Goal: Find specific page/section: Find specific page/section

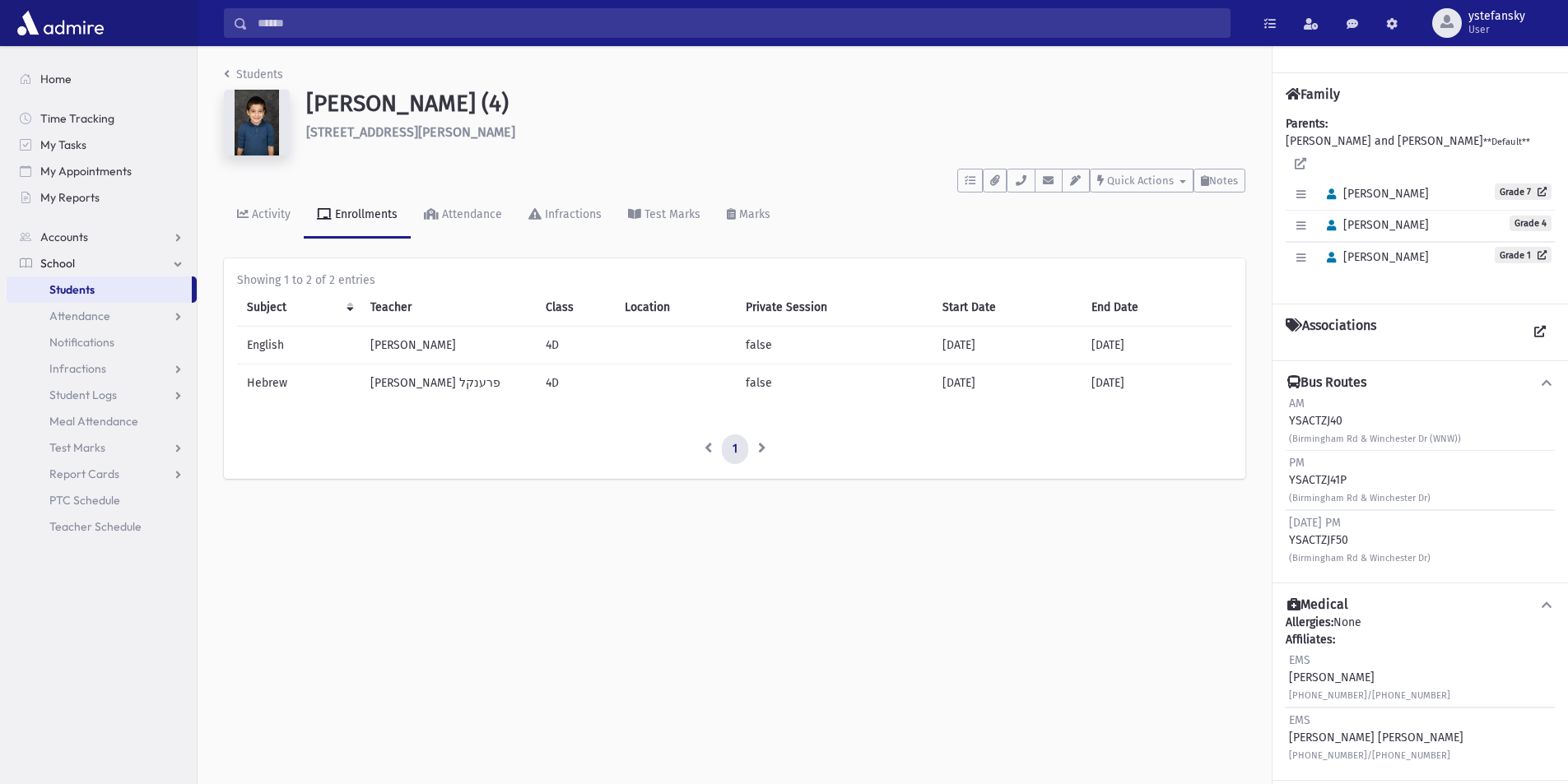
click at [96, 293] on link "Students" at bounding box center [99, 290] width 185 height 26
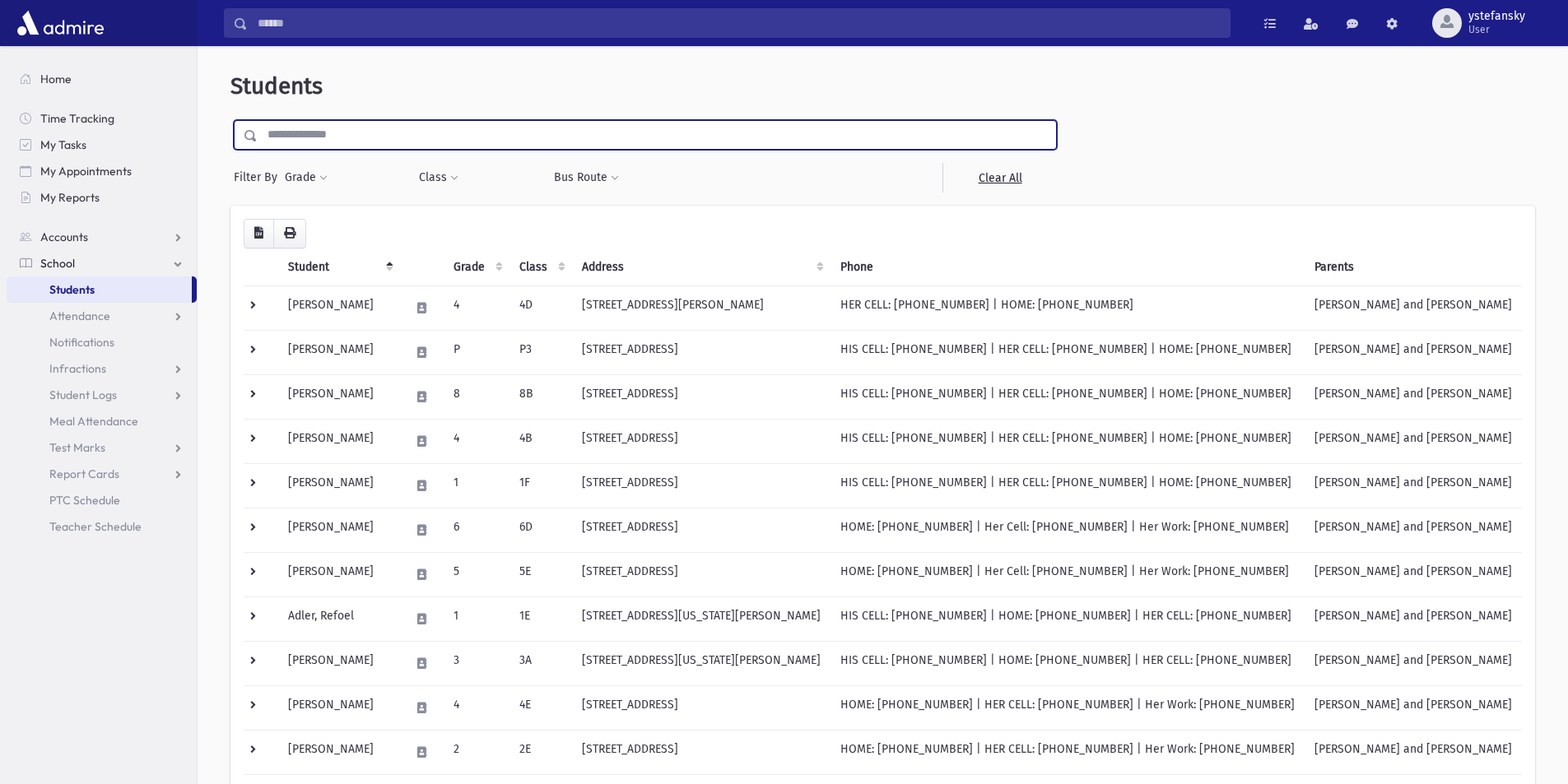
click at [379, 139] on input "text" at bounding box center [657, 135] width 799 height 30
type input "***"
click at [230, 120] on input "submit" at bounding box center [253, 130] width 46 height 22
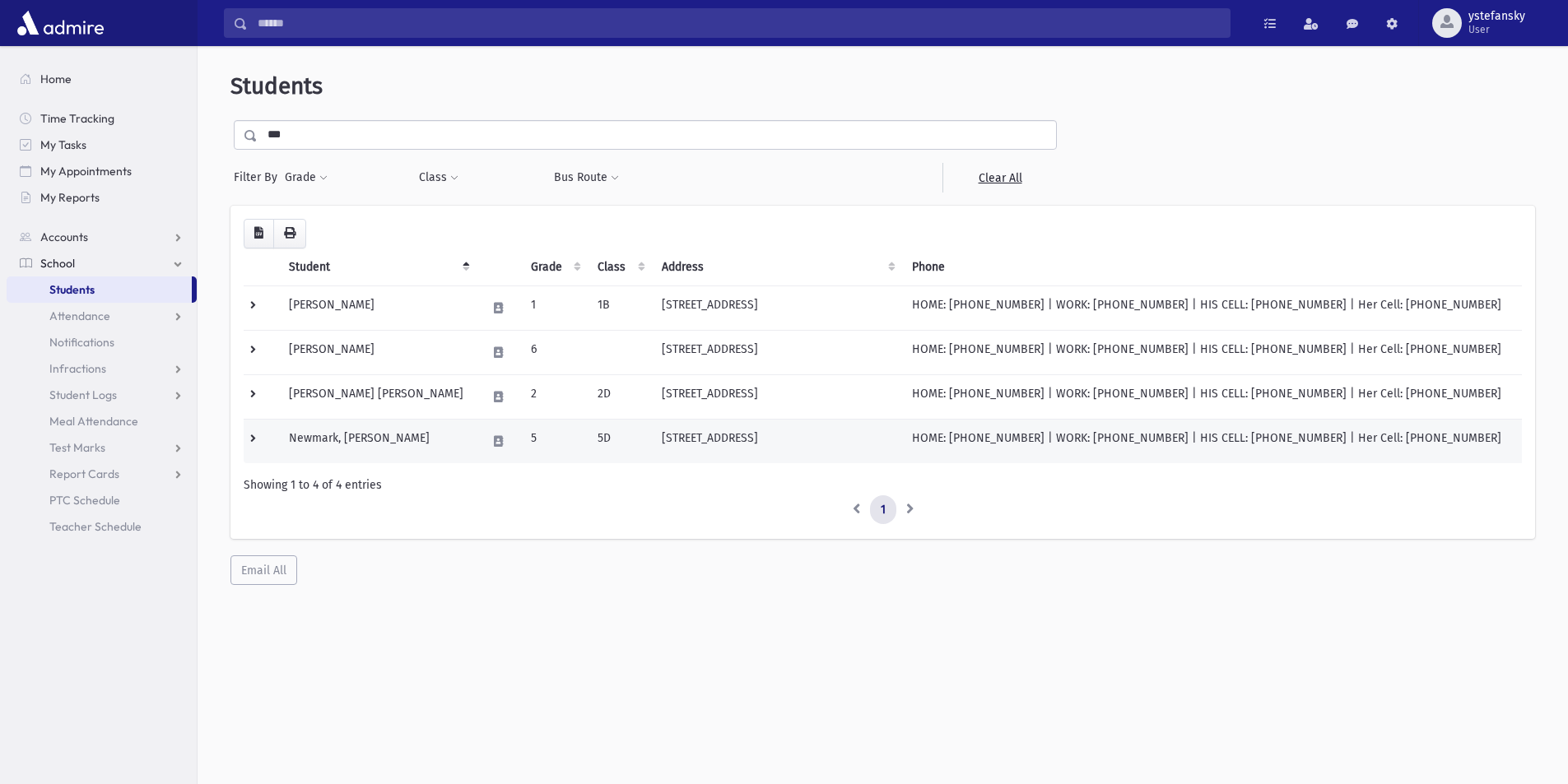
click at [386, 433] on td "Newmark, Yehoshua Eizik" at bounding box center [378, 440] width 197 height 44
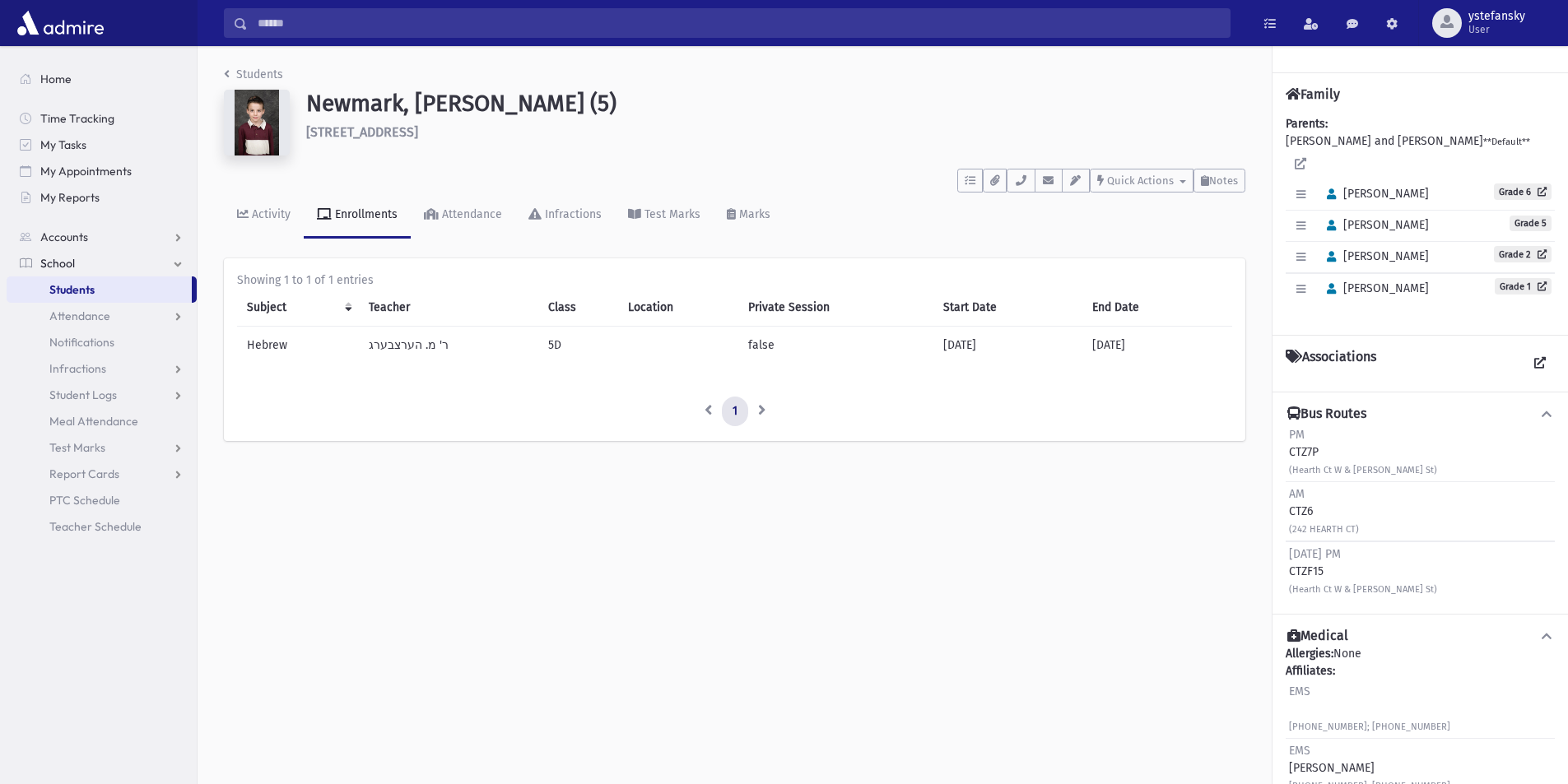
click at [97, 290] on link "Students" at bounding box center [99, 290] width 185 height 26
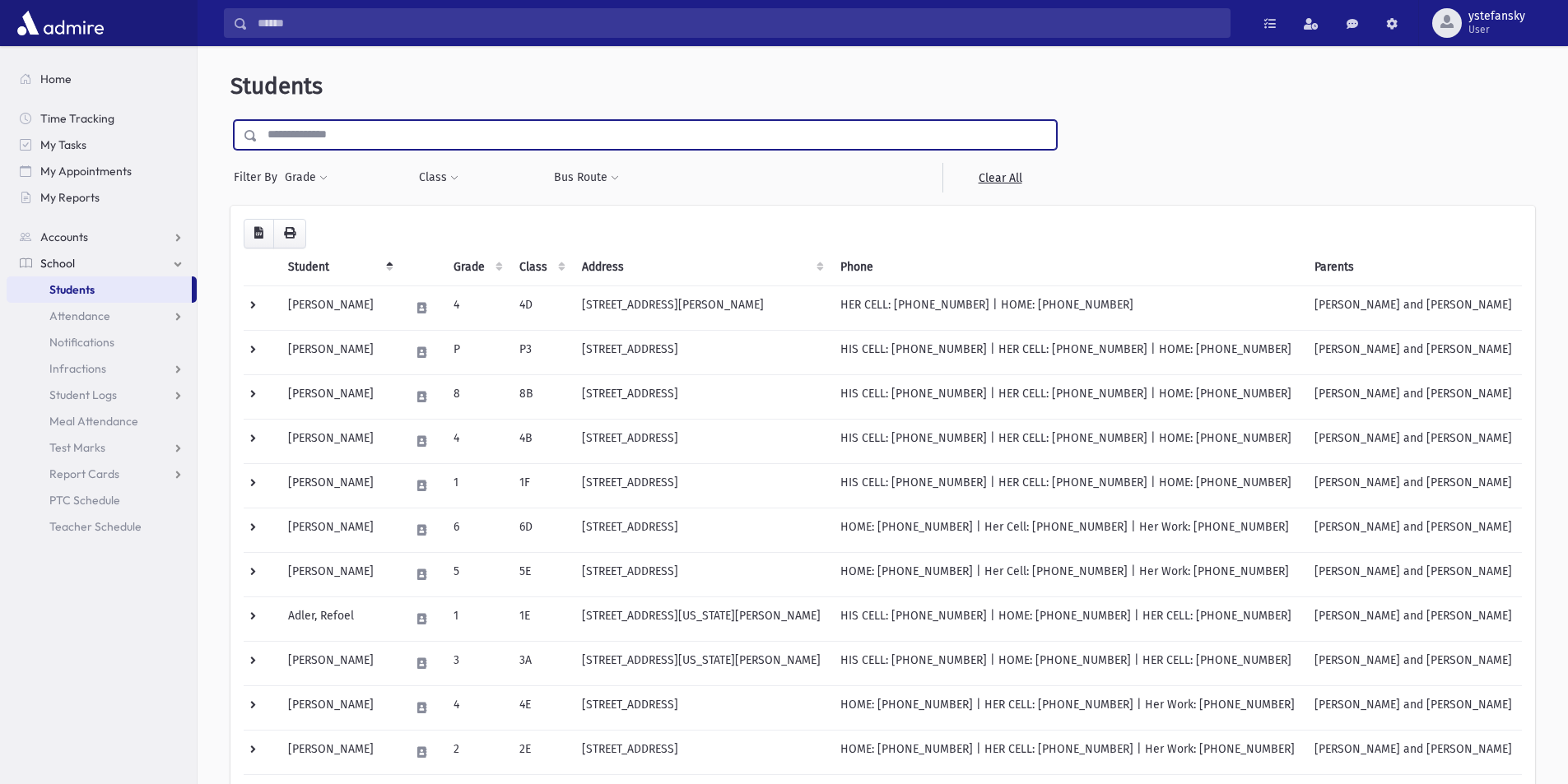
click at [481, 136] on input "text" at bounding box center [657, 135] width 799 height 30
type input "******"
click at [230, 120] on input "submit" at bounding box center [253, 130] width 46 height 22
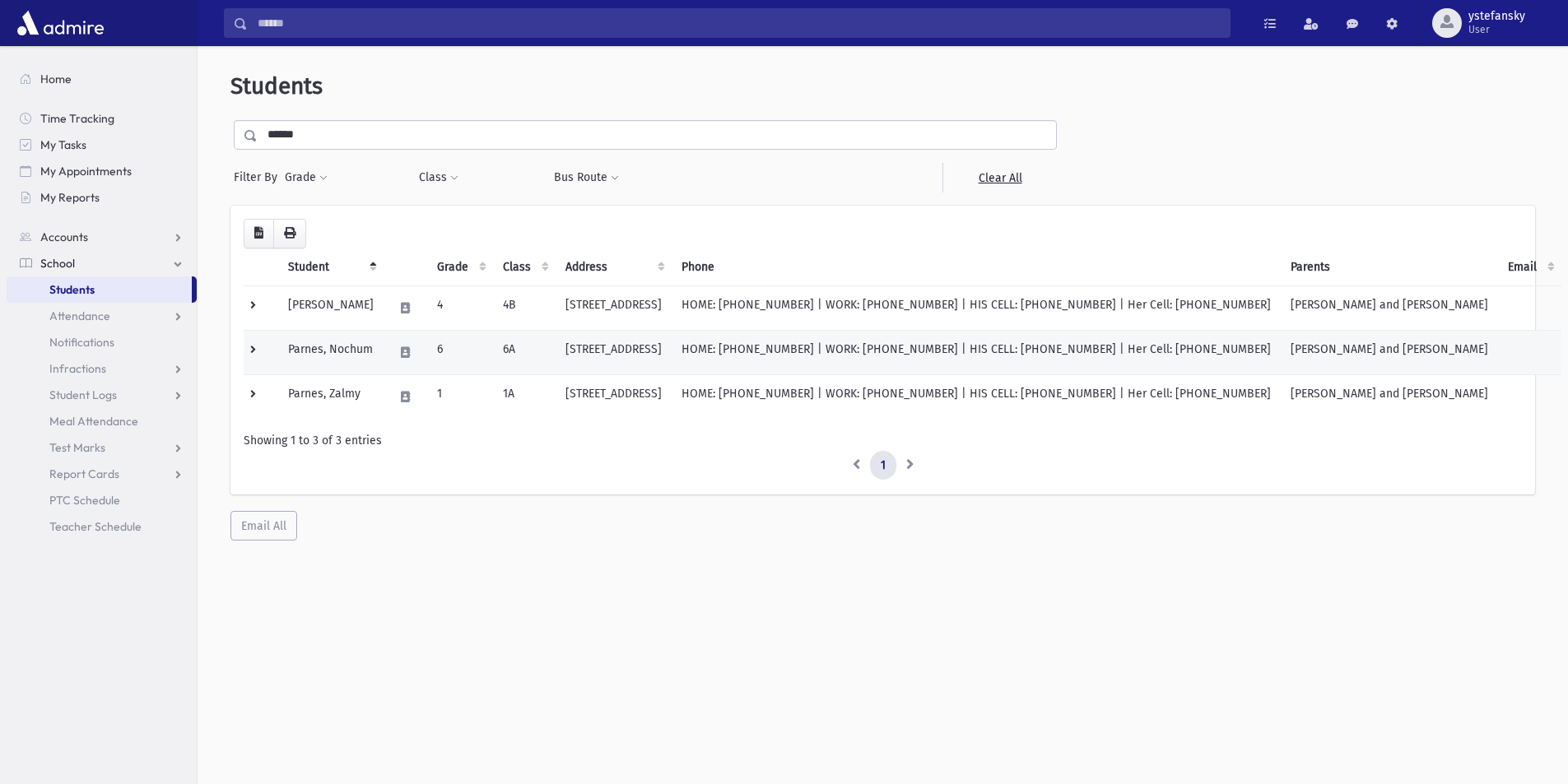
click at [329, 350] on td "Parnes, Nochum" at bounding box center [331, 351] width 106 height 44
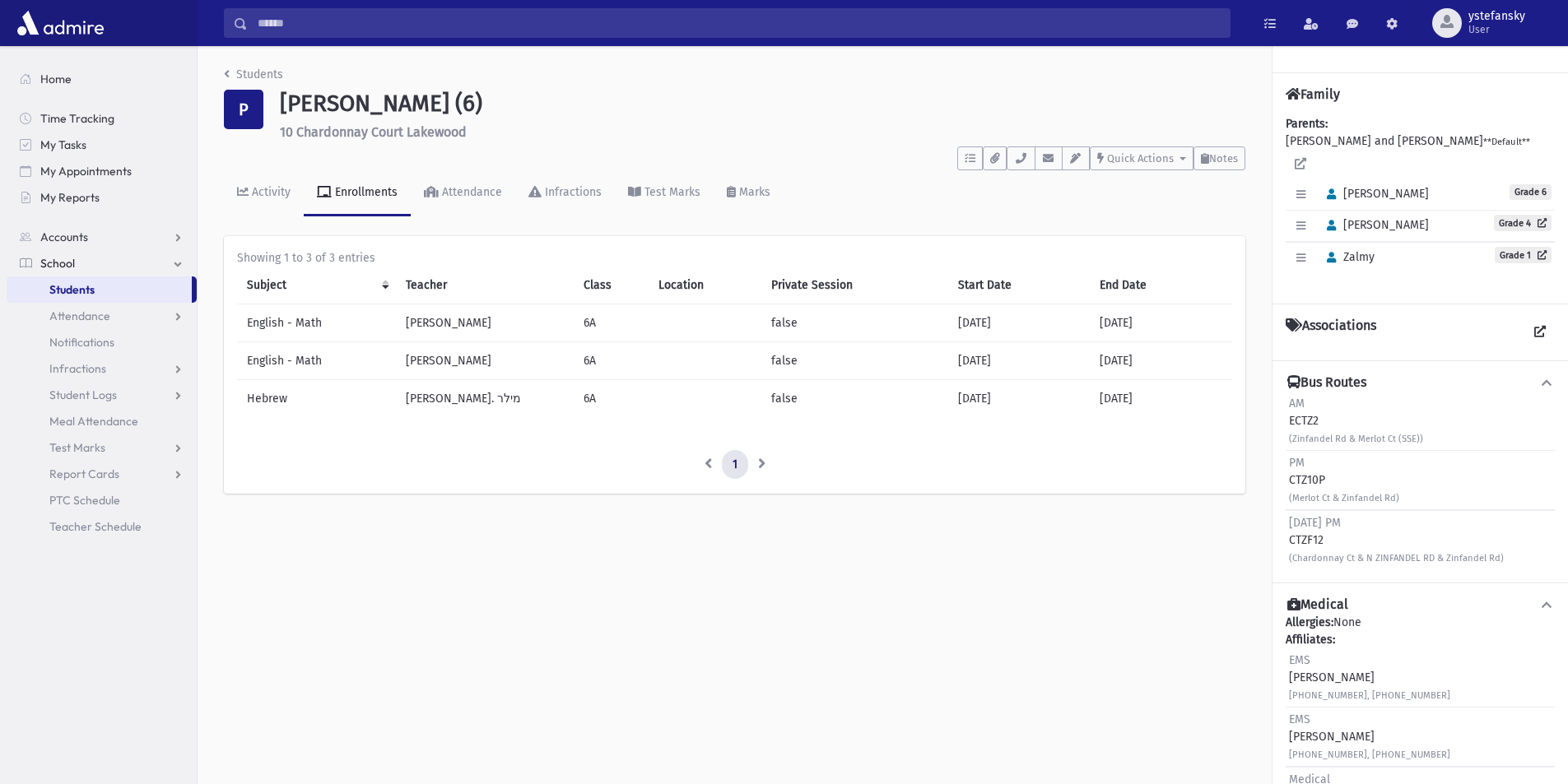
click at [427, 398] on td "רבי י. מילר" at bounding box center [485, 397] width 178 height 38
click at [447, 362] on td "Rabbi Mochon" at bounding box center [485, 360] width 178 height 38
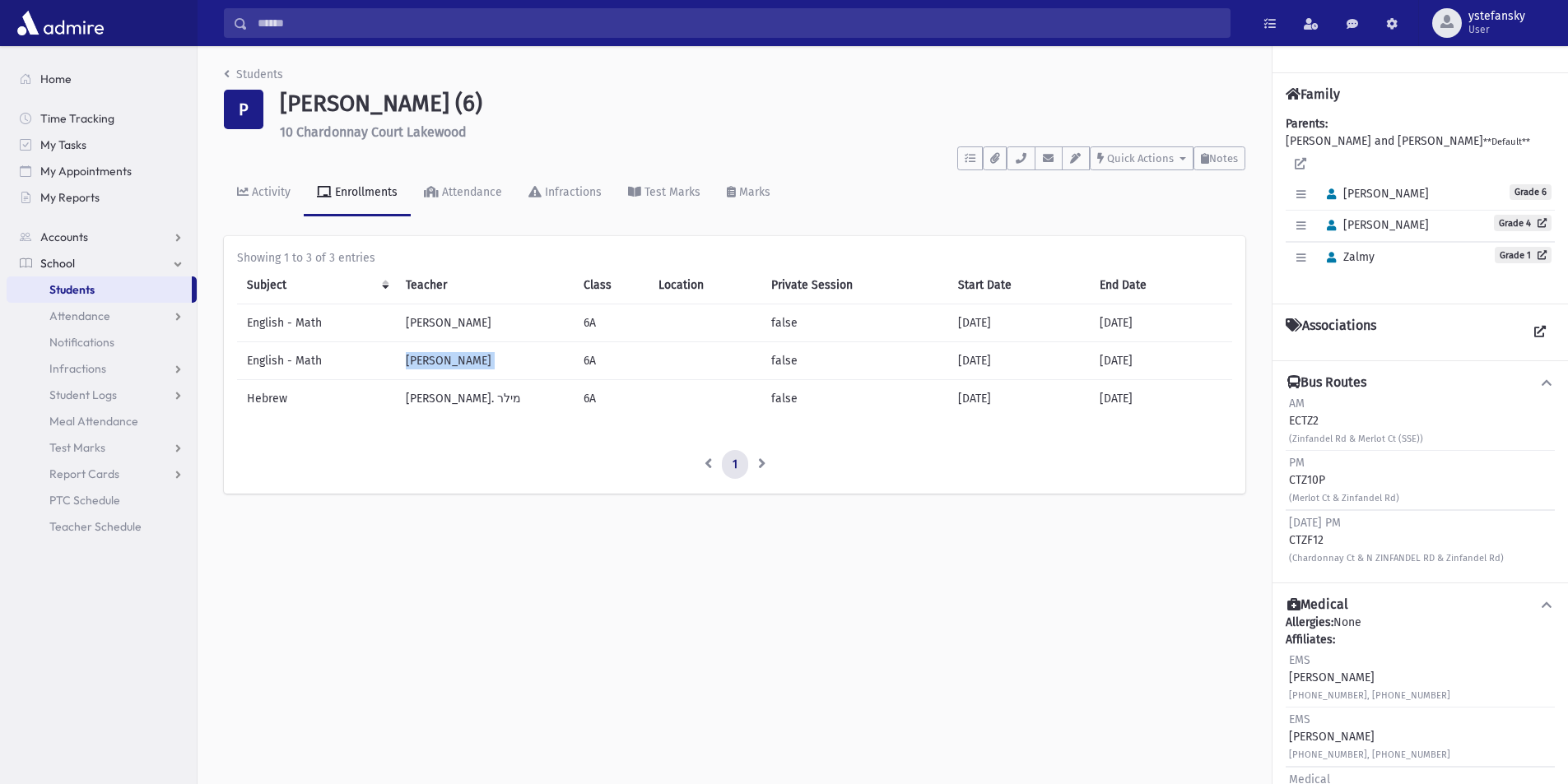
click at [447, 362] on td "Rabbi Mochon" at bounding box center [485, 360] width 178 height 38
click at [450, 323] on td "Rabbi Charloff" at bounding box center [485, 322] width 178 height 38
click at [457, 366] on td "Rabbi Mochon" at bounding box center [485, 360] width 178 height 38
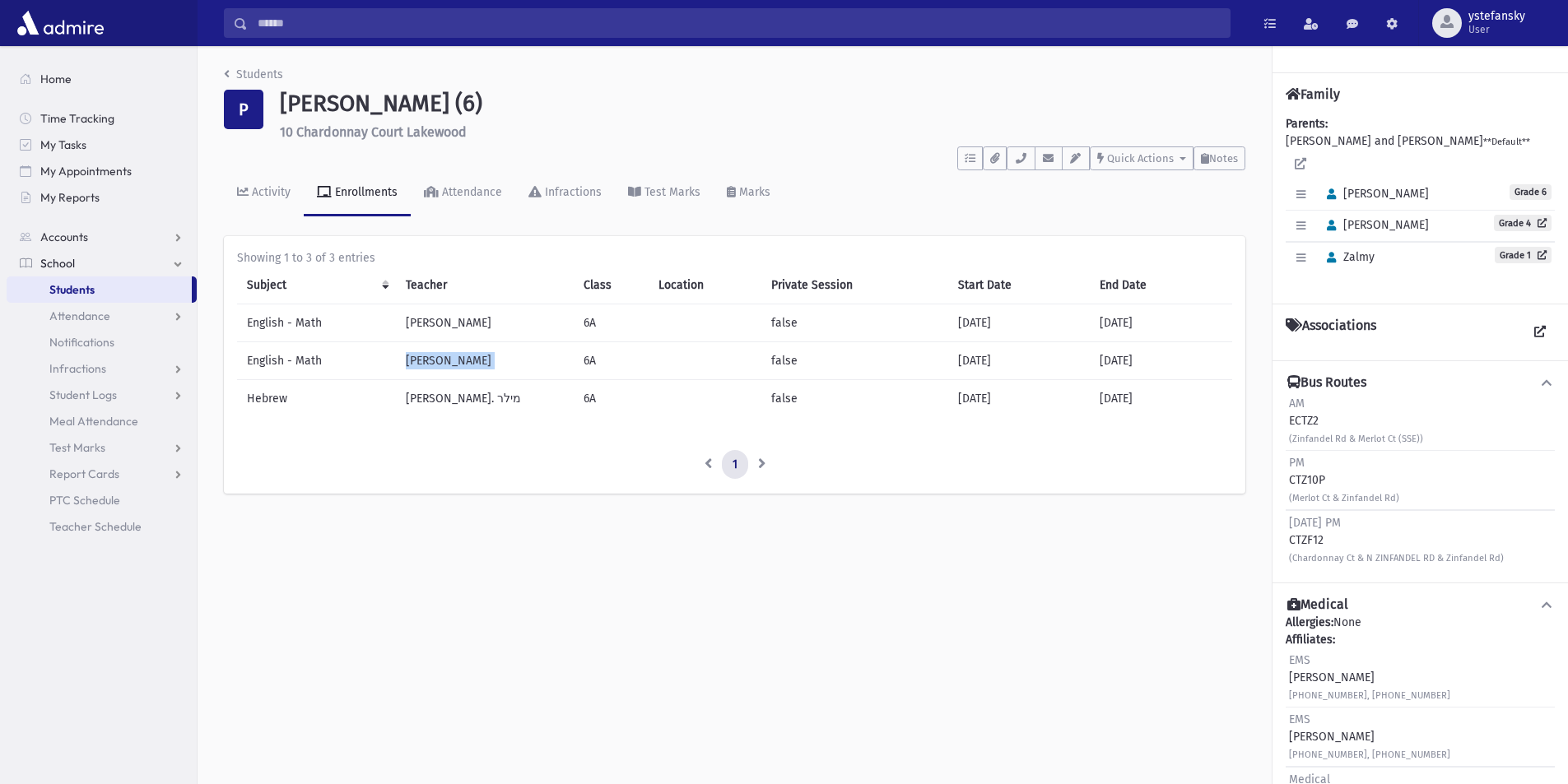
click at [457, 366] on td "Rabbi Mochon" at bounding box center [485, 360] width 178 height 38
click at [443, 395] on td "רבי י. מילר" at bounding box center [485, 397] width 178 height 38
click at [457, 358] on td "Rabbi Mochon" at bounding box center [485, 360] width 178 height 38
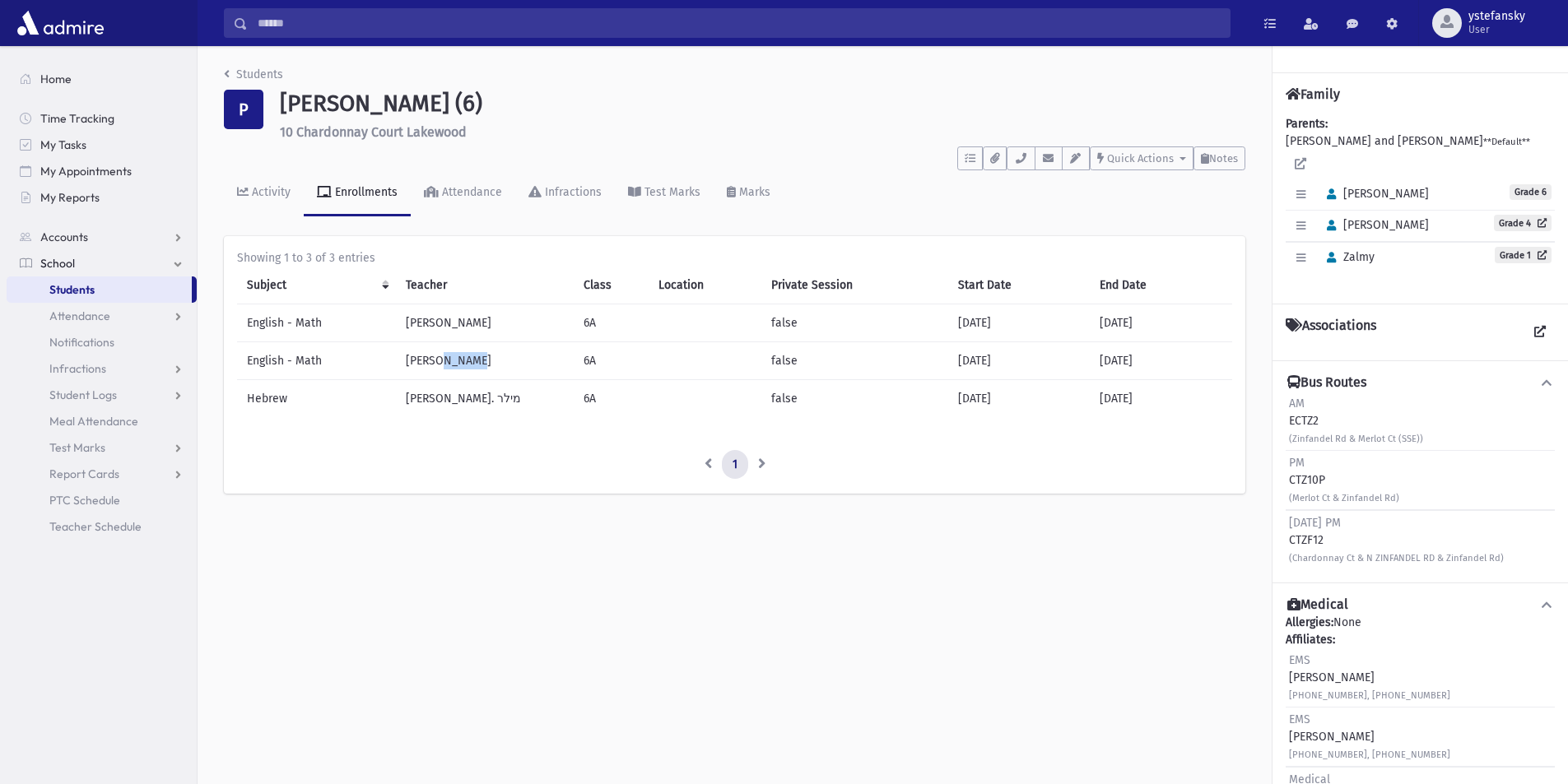
click at [457, 358] on td "Rabbi Mochon" at bounding box center [485, 360] width 178 height 38
click at [457, 326] on td "Rabbi Charloff" at bounding box center [485, 322] width 178 height 38
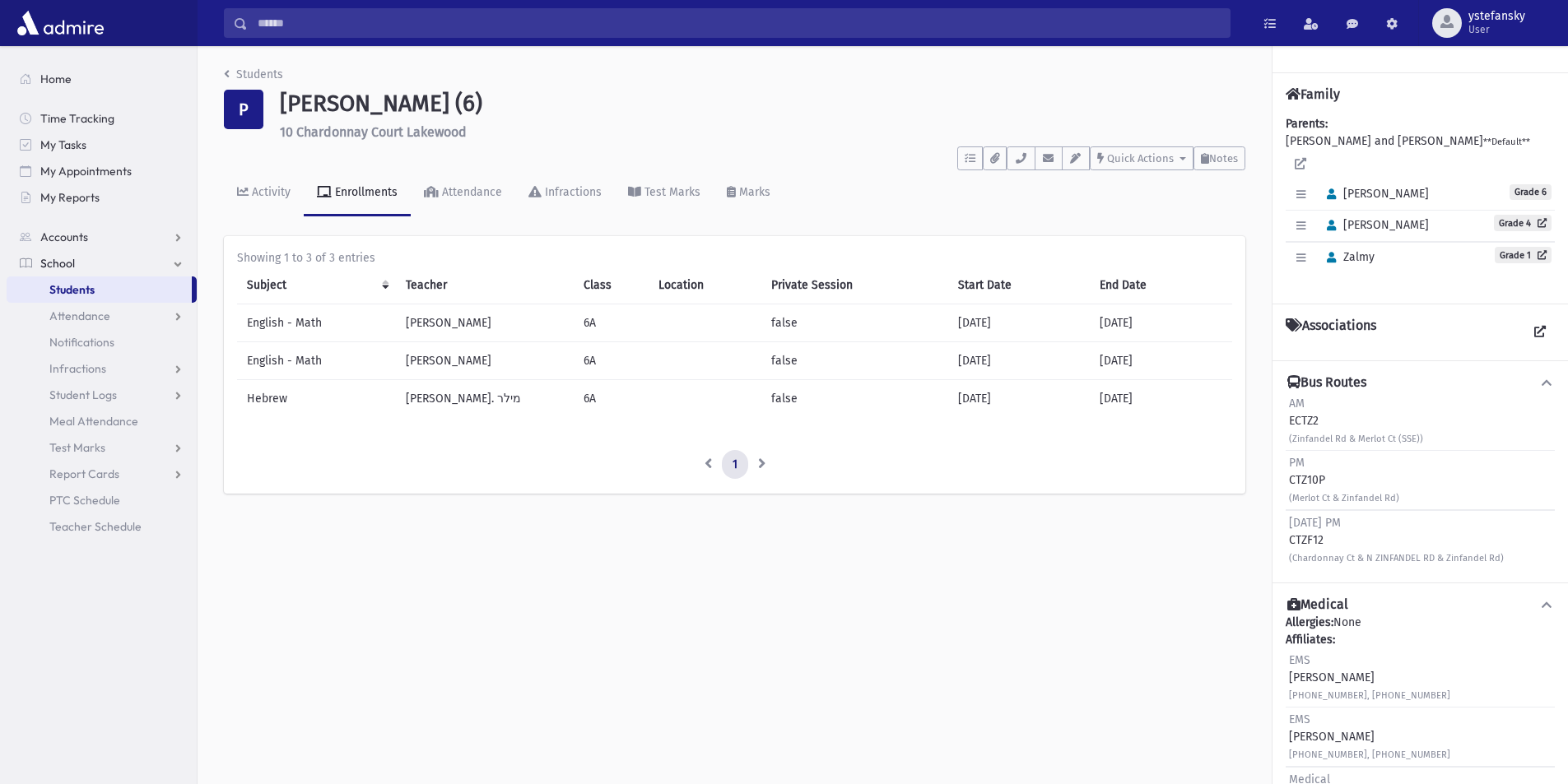
click at [457, 358] on td "Rabbi Mochon" at bounding box center [485, 360] width 178 height 38
click at [452, 388] on td "רבי י. מילר" at bounding box center [485, 397] width 178 height 38
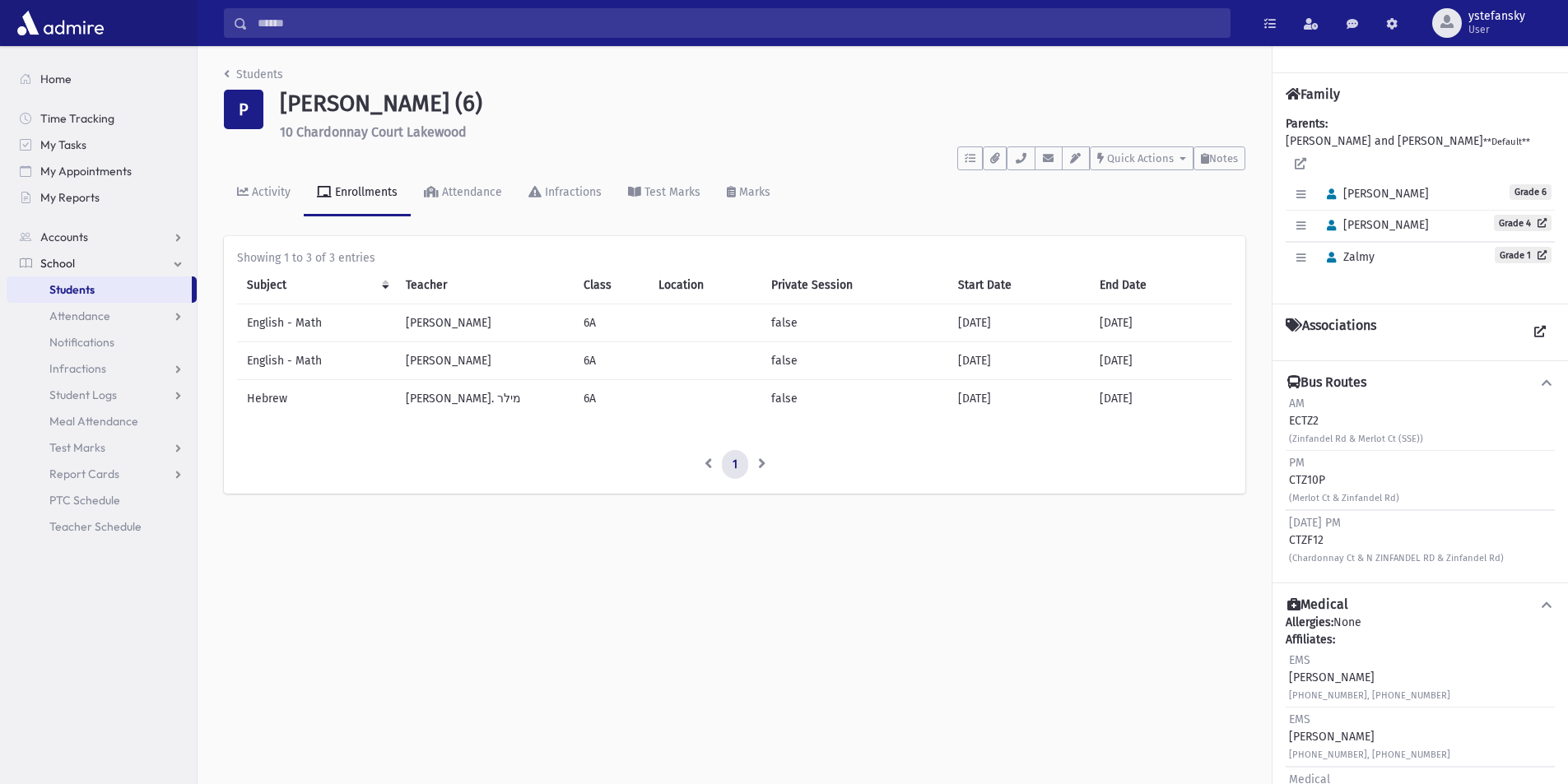
click at [444, 400] on td "רבי י. מילר" at bounding box center [485, 397] width 178 height 38
click at [460, 361] on td "Rabbi Mochon" at bounding box center [485, 360] width 178 height 38
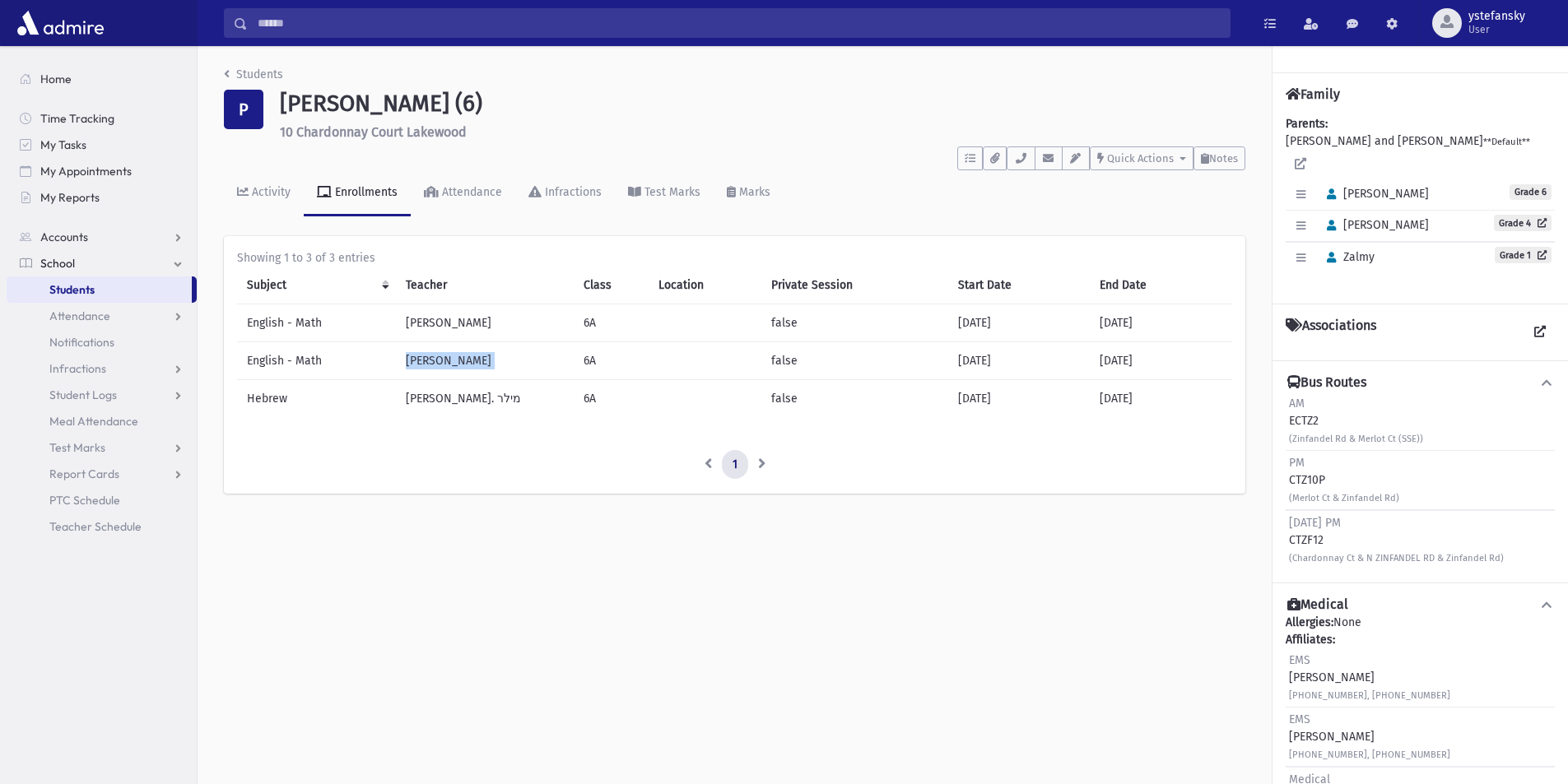
click at [460, 361] on td "Rabbi Mochon" at bounding box center [485, 360] width 178 height 38
click at [459, 326] on td "Rabbi Charloff" at bounding box center [485, 322] width 178 height 38
click at [458, 359] on td "Rabbi Mochon" at bounding box center [485, 360] width 178 height 38
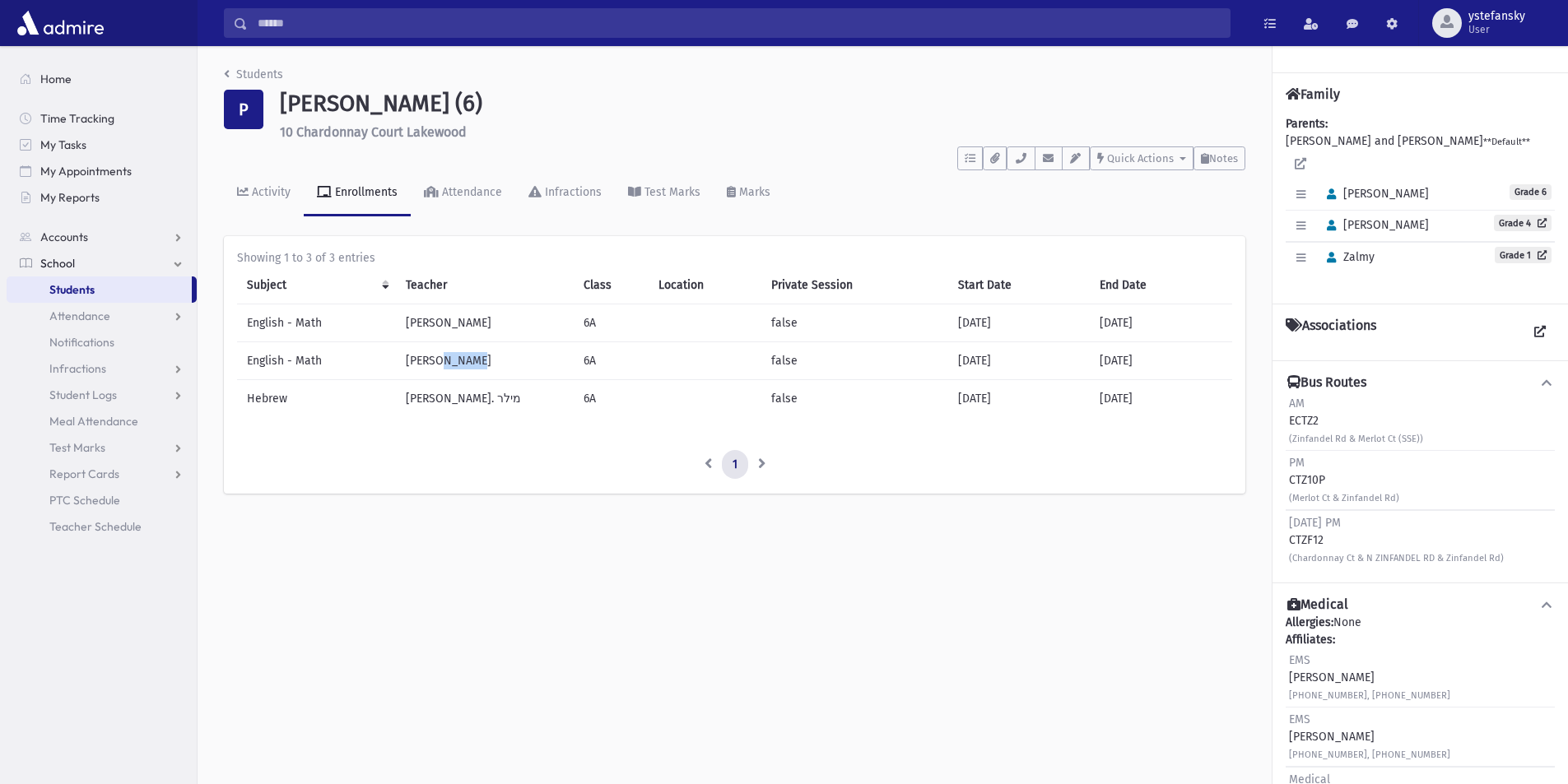
click at [458, 359] on td "Rabbi Mochon" at bounding box center [485, 360] width 178 height 38
click at [440, 395] on td "רבי י. מילר" at bounding box center [485, 397] width 178 height 38
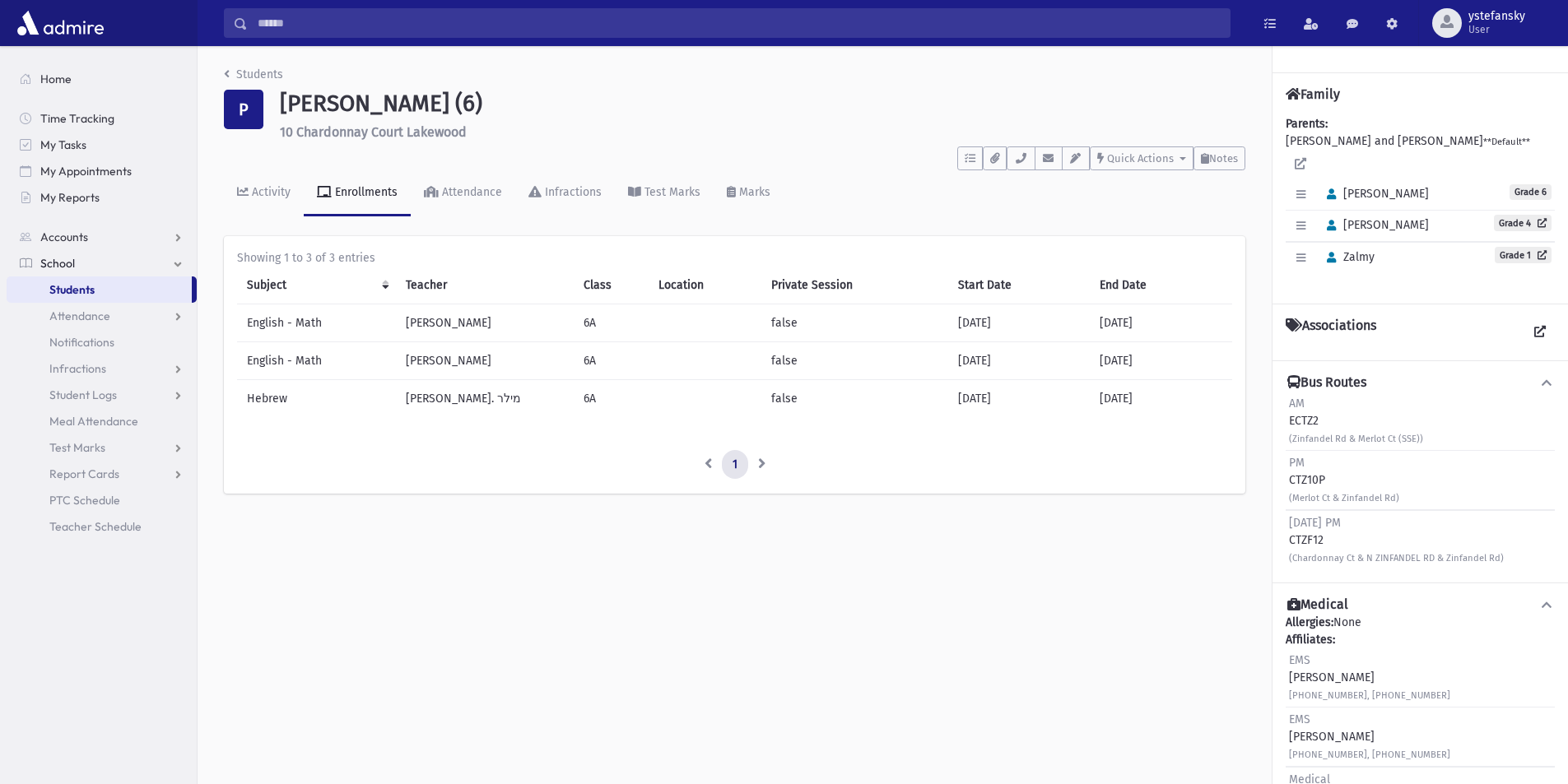
click at [678, 645] on div "Students P Parnes, Nochum (6) 10 Chardonnay Court Lakewood **** To Do's No open…" at bounding box center [882, 415] width 1371 height 738
